Goal: Information Seeking & Learning: Compare options

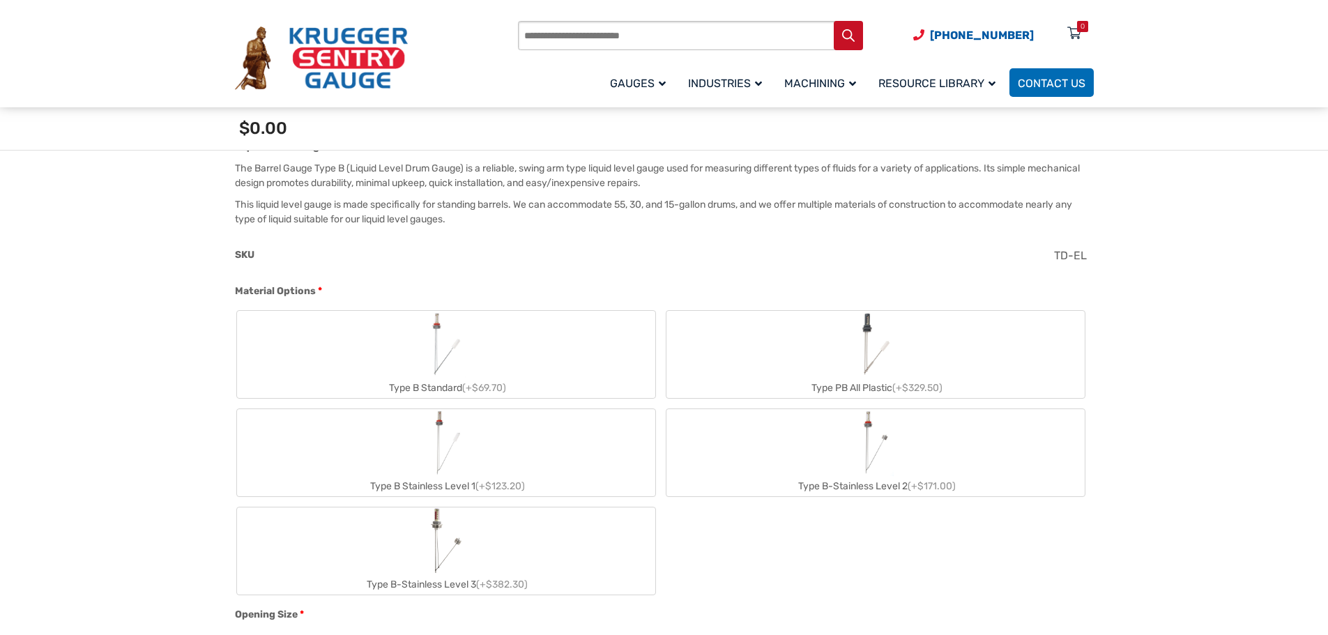
scroll to position [19, 0]
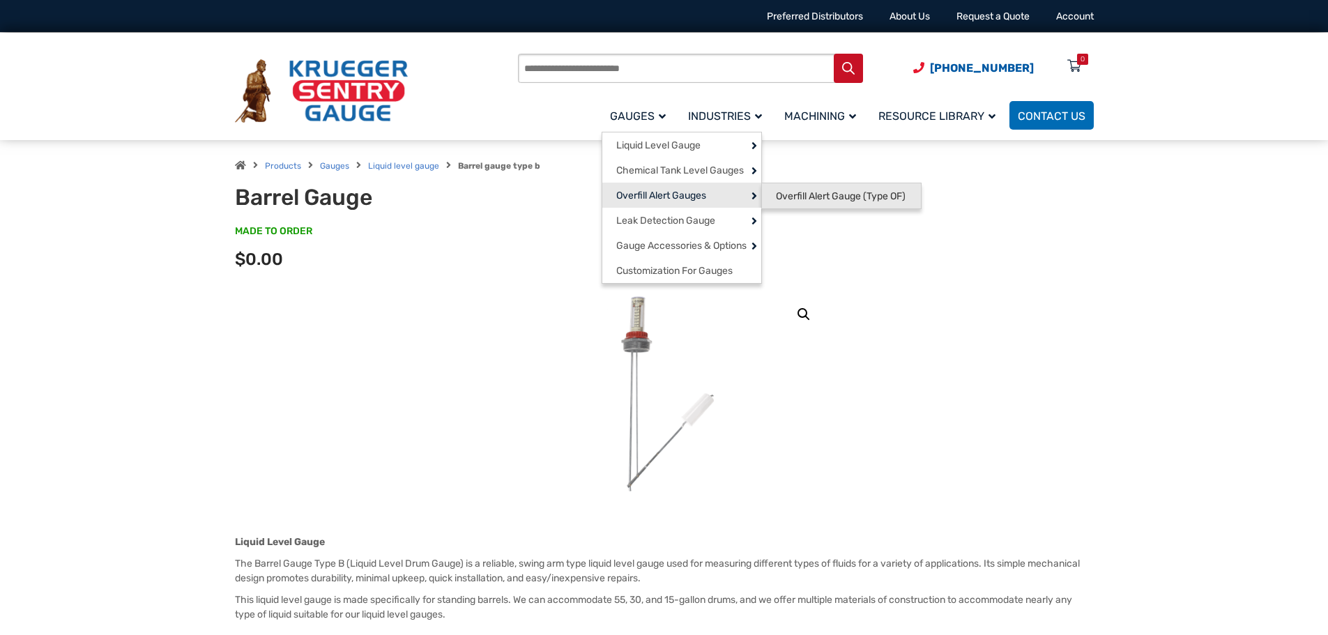
click at [798, 195] on span "Overfill Alert Gauge (Type OF)" at bounding box center [841, 196] width 130 height 13
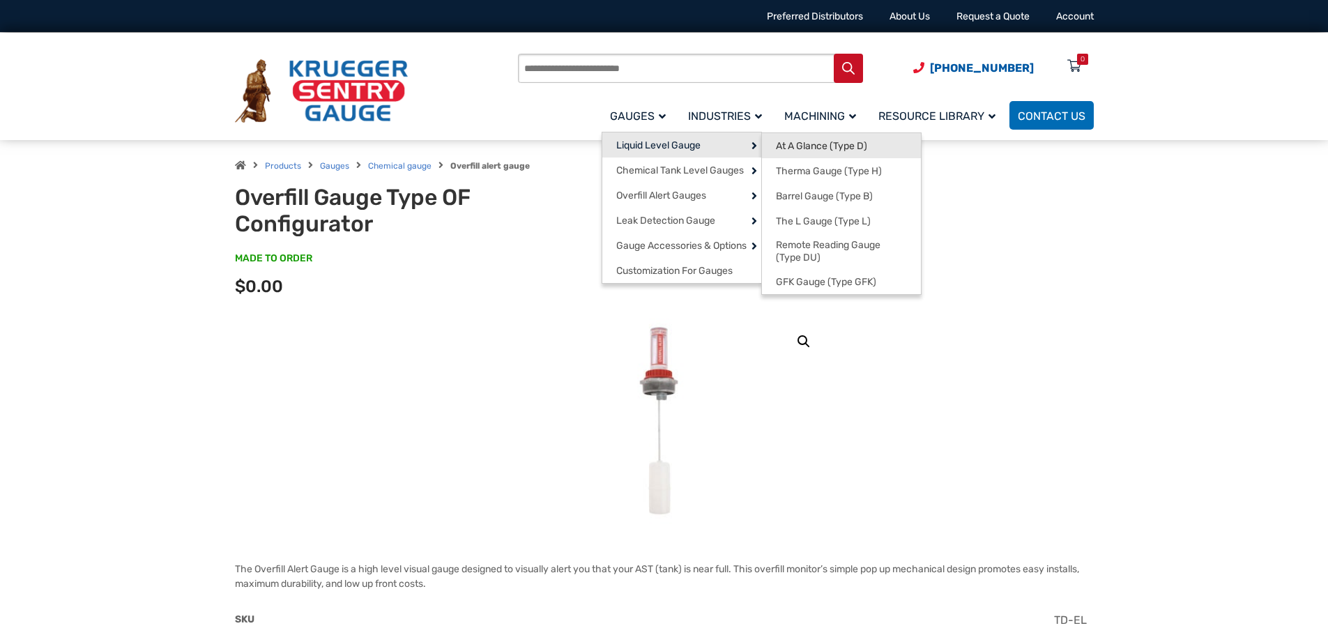
click at [795, 142] on span "At A Glance (Type D)" at bounding box center [821, 146] width 91 height 13
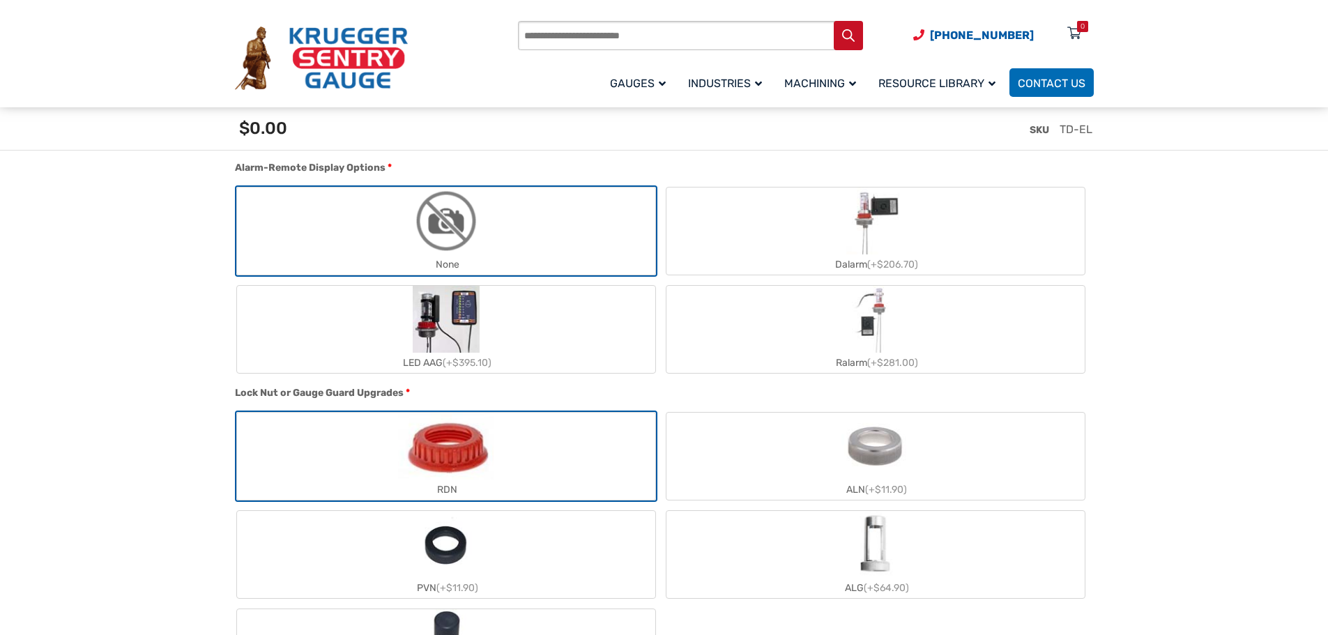
scroll to position [1618, 0]
